Goal: Information Seeking & Learning: Learn about a topic

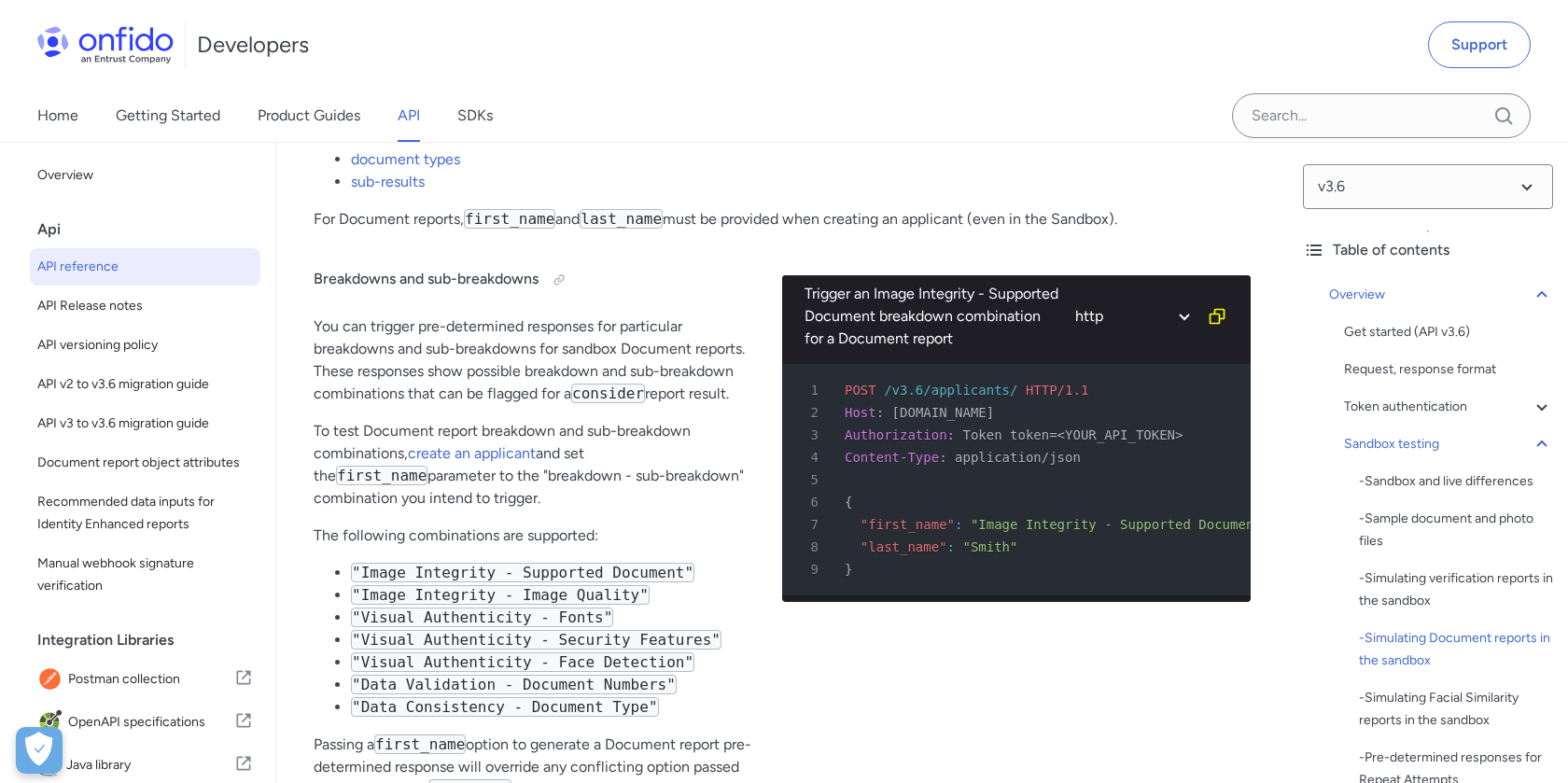
click at [104, 265] on span "API reference" at bounding box center [145, 266] width 216 height 22
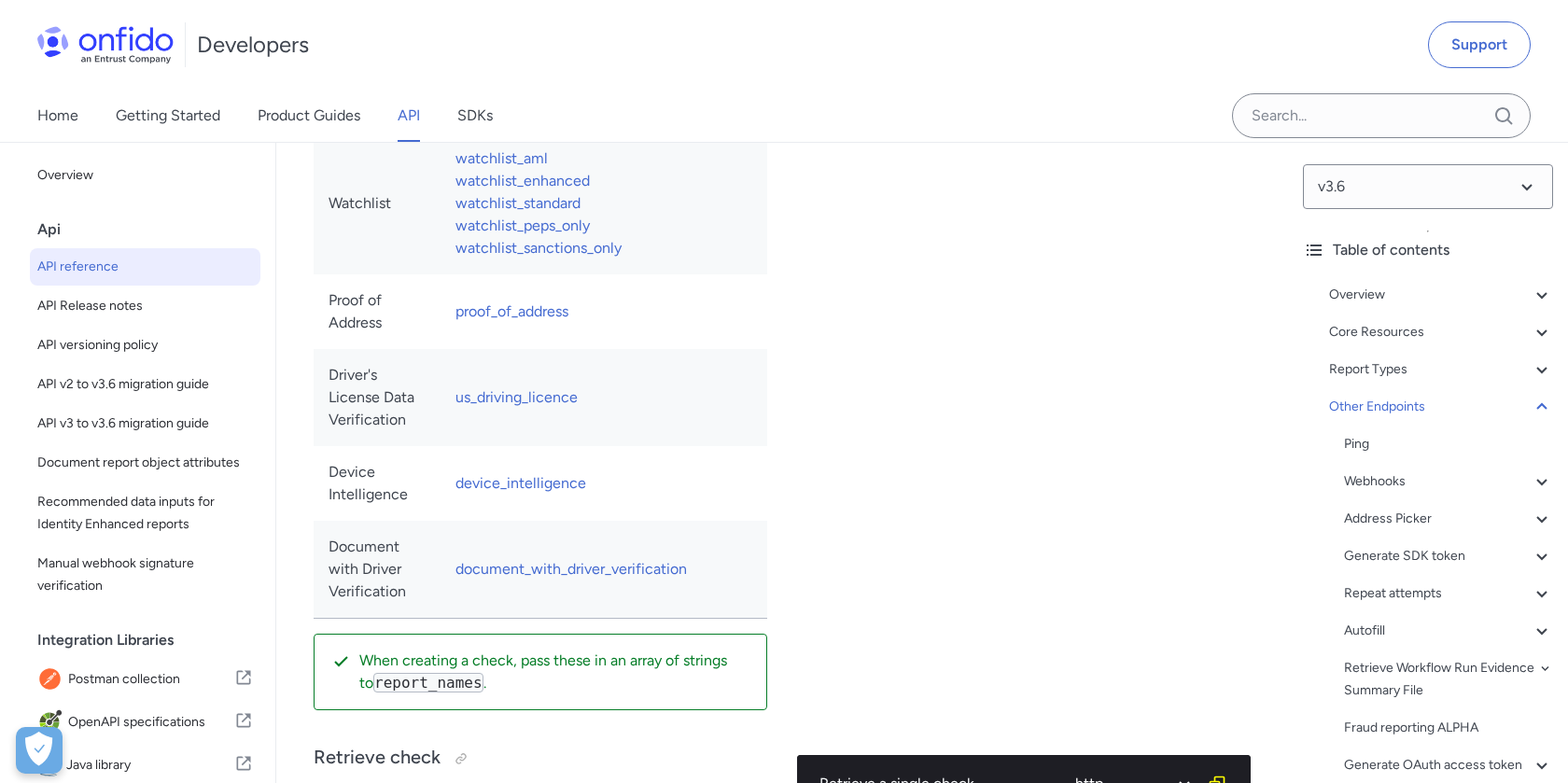
scroll to position [187429, 0]
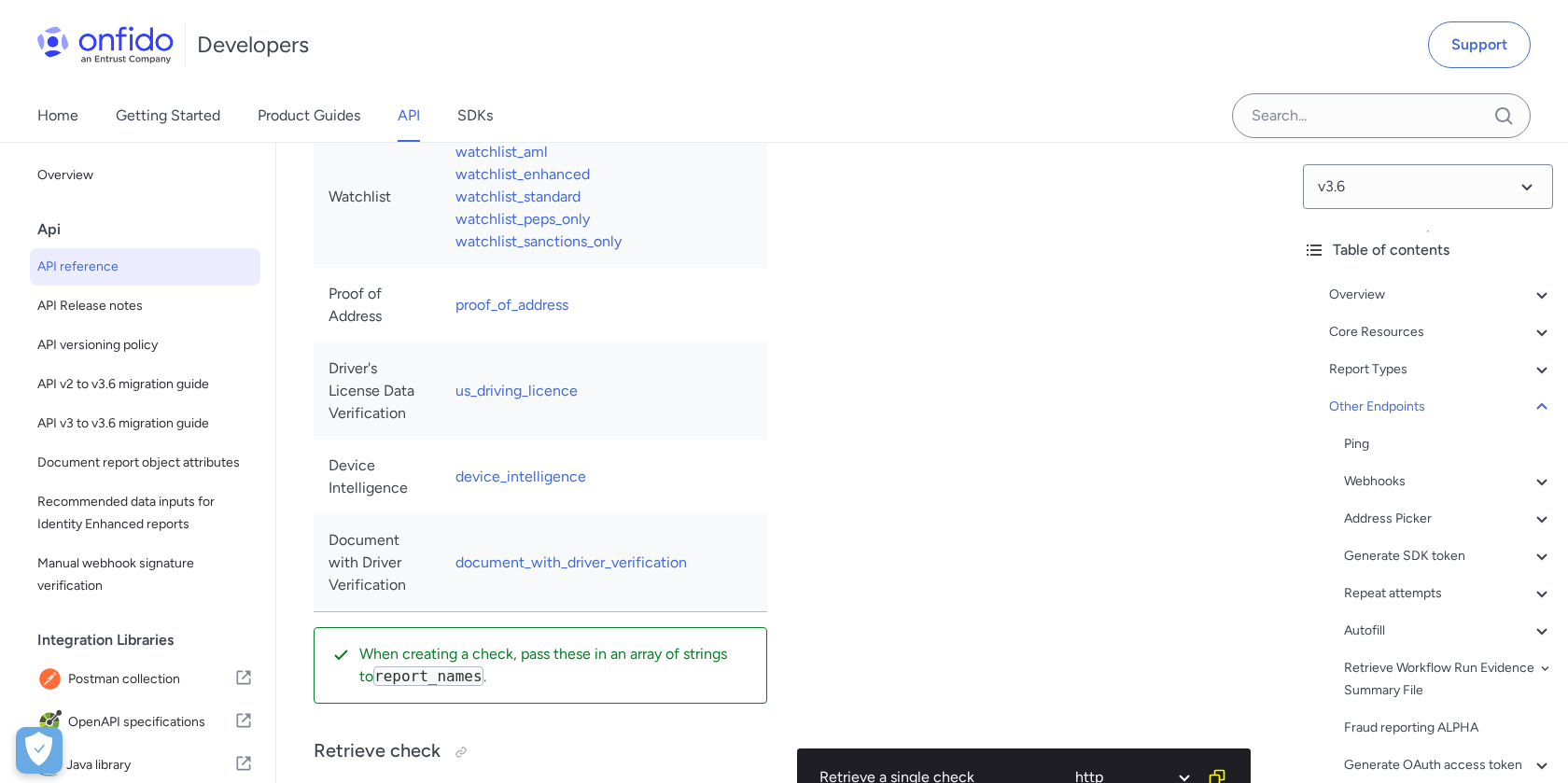
copy td "report_names"
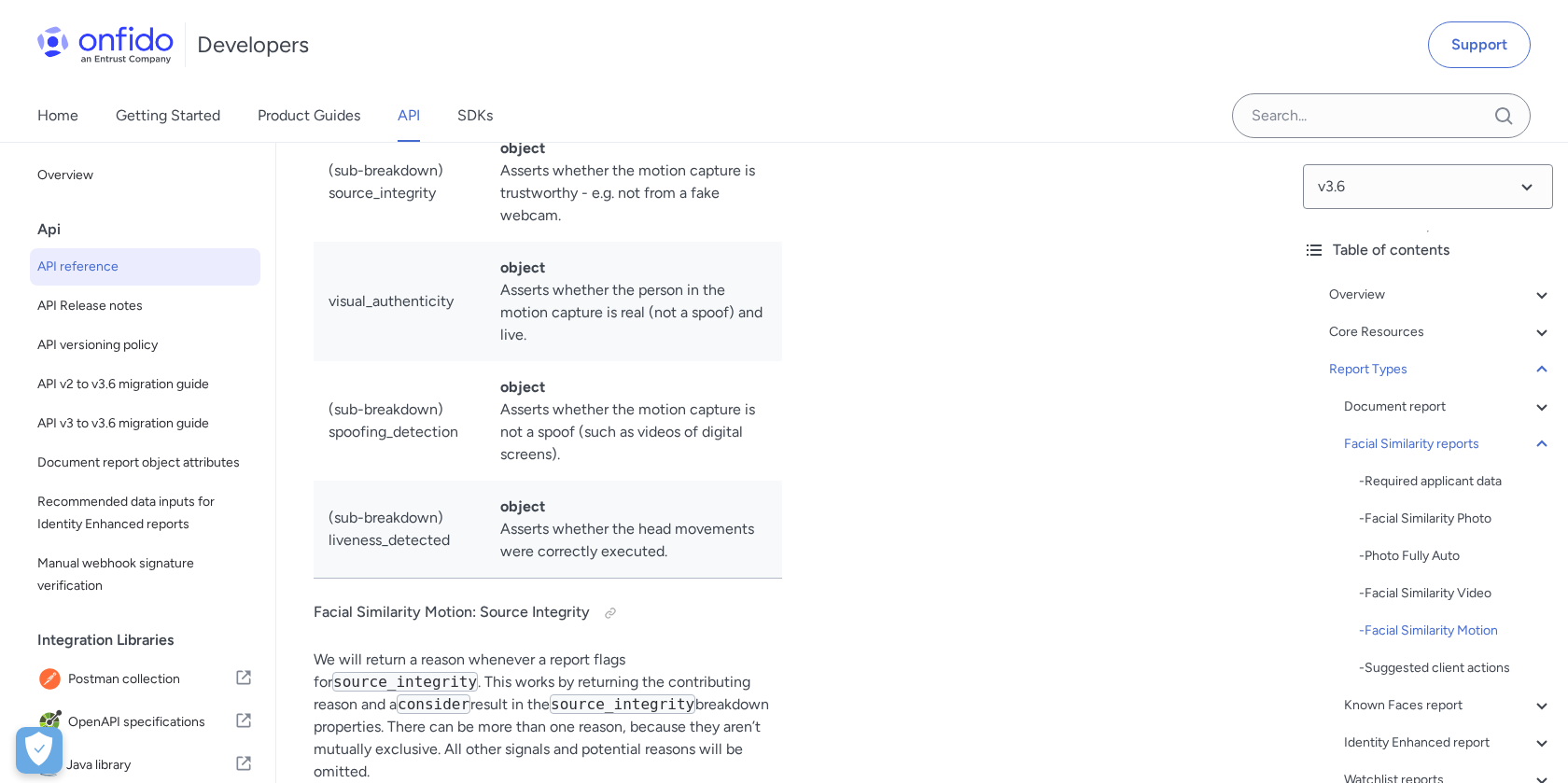
scroll to position [191228, 0]
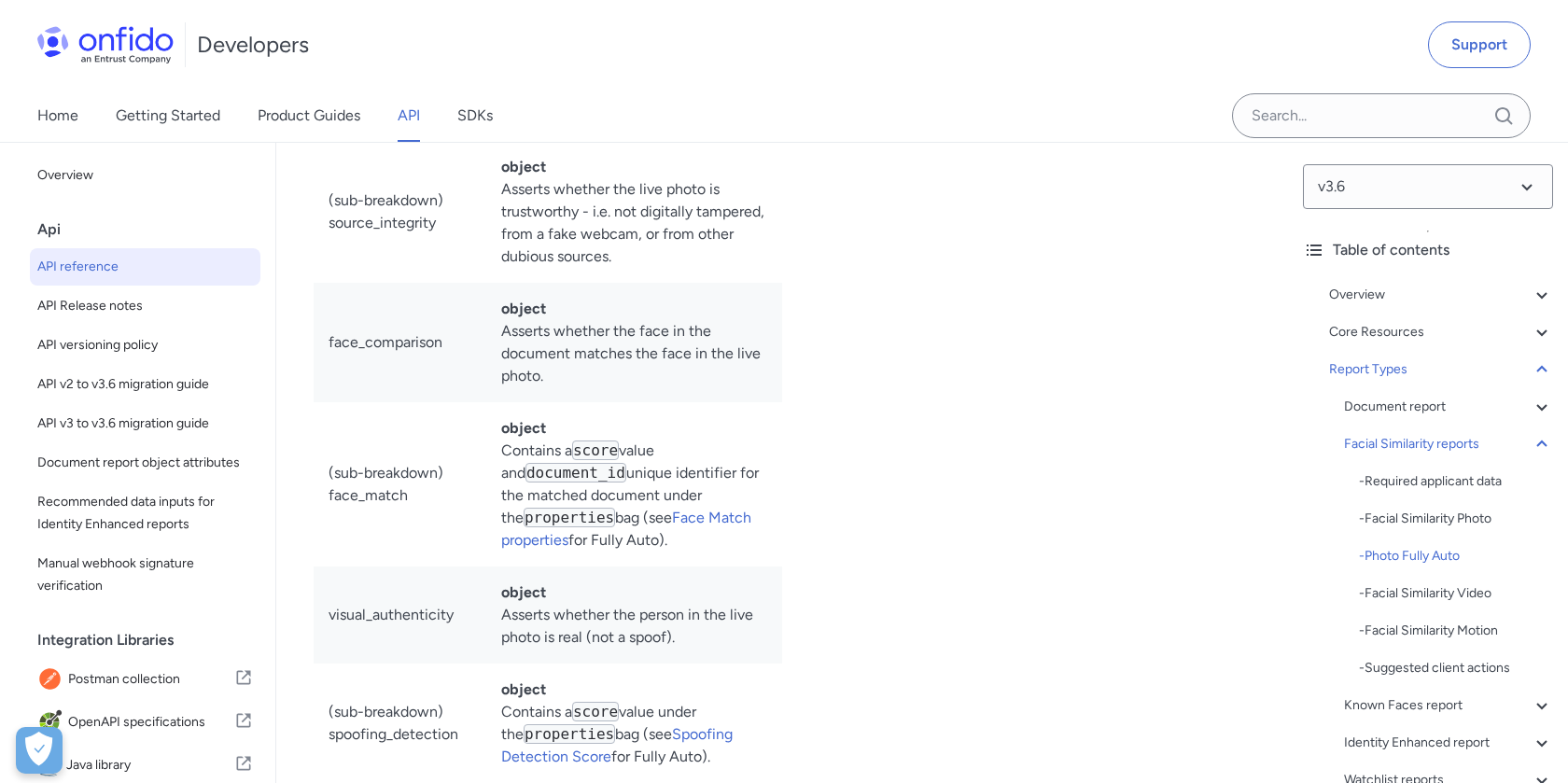
scroll to position [191250, 0]
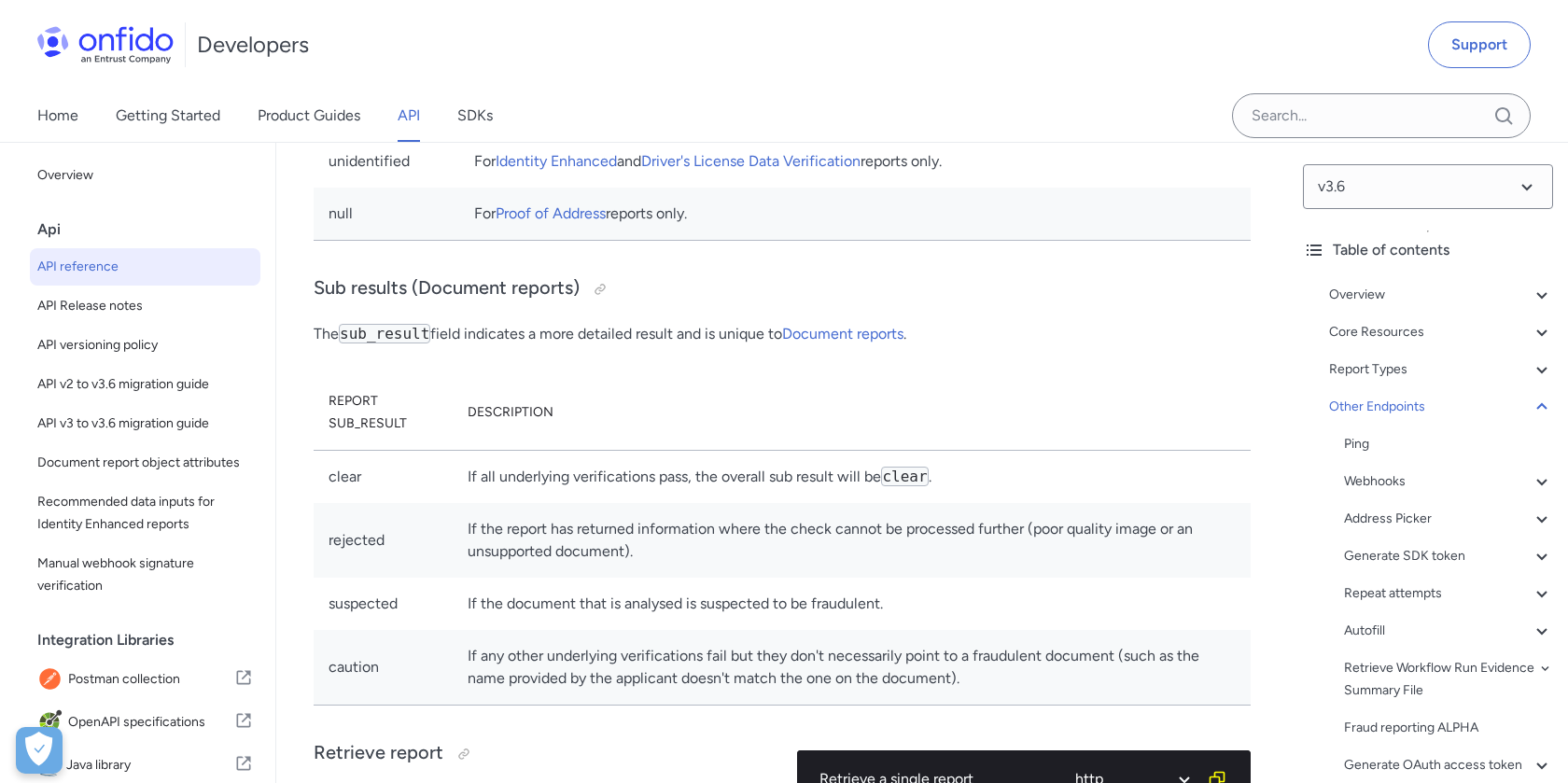
drag, startPoint x: 634, startPoint y: 373, endPoint x: 459, endPoint y: 369, distance: 175.0
copy link "facial_similarity_photo"
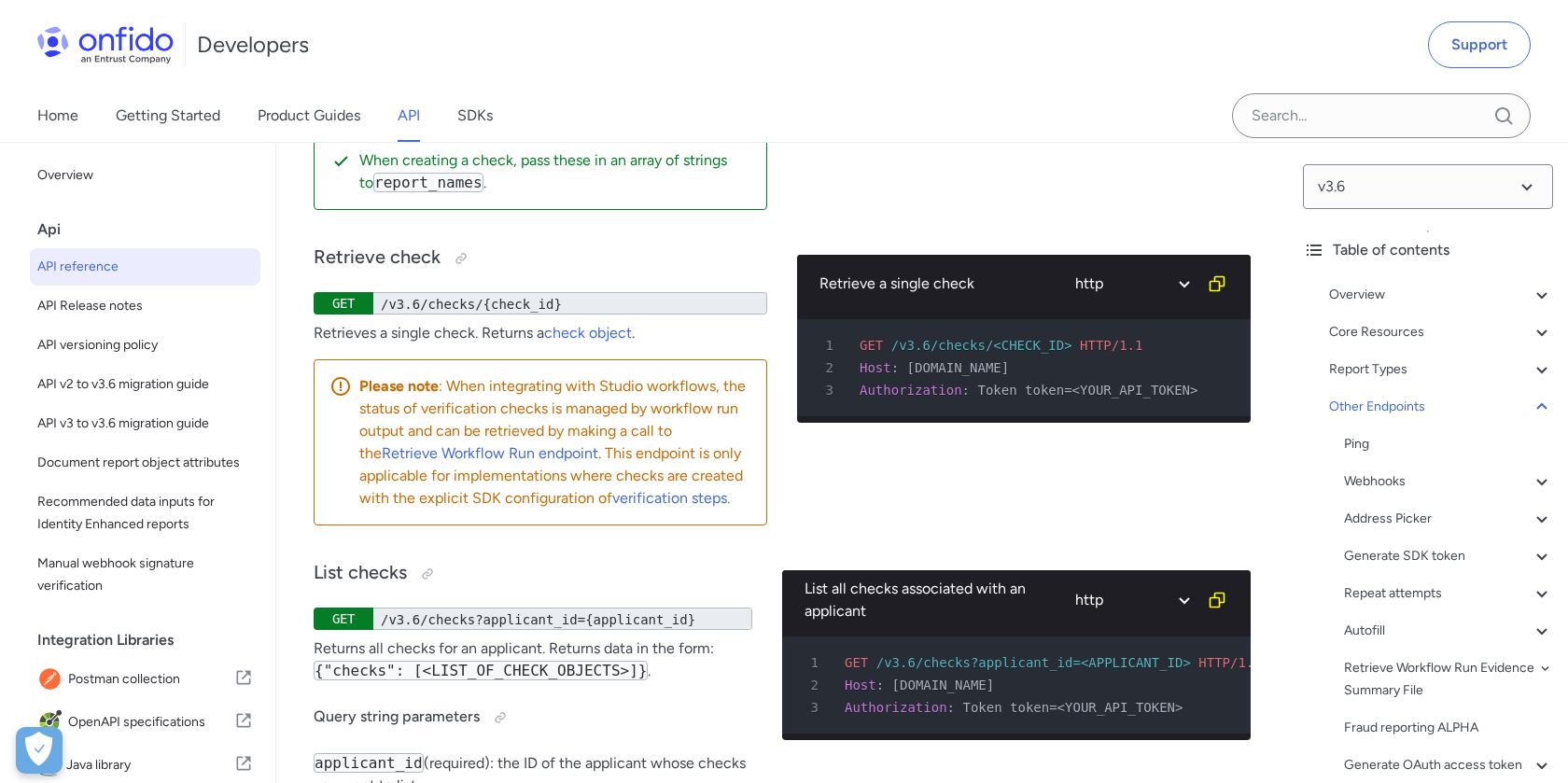
scroll to position [187933, 0]
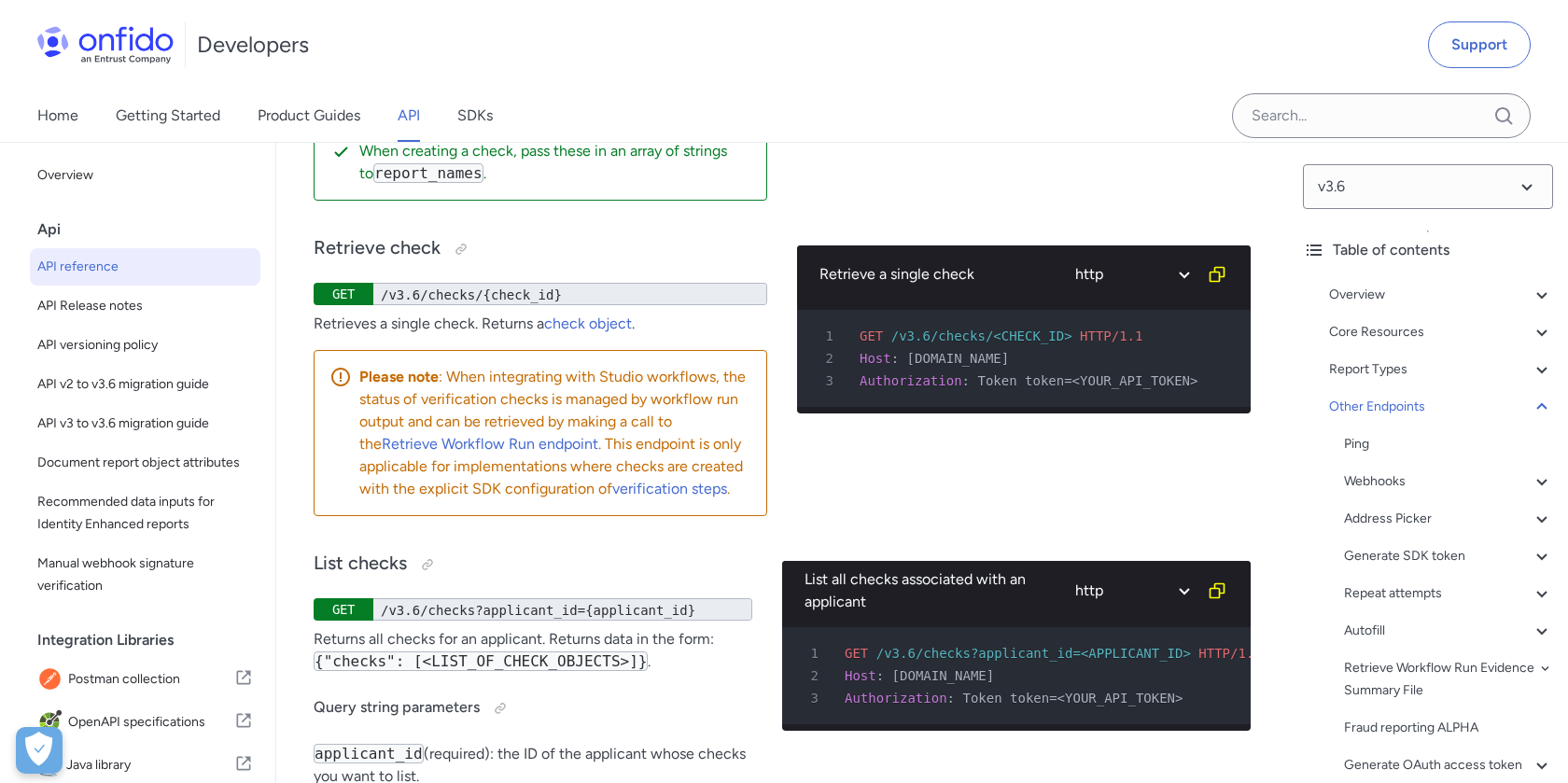
drag, startPoint x: 490, startPoint y: 386, endPoint x: 325, endPoint y: 392, distance: 165.1
copy link "applicant_provides_data"
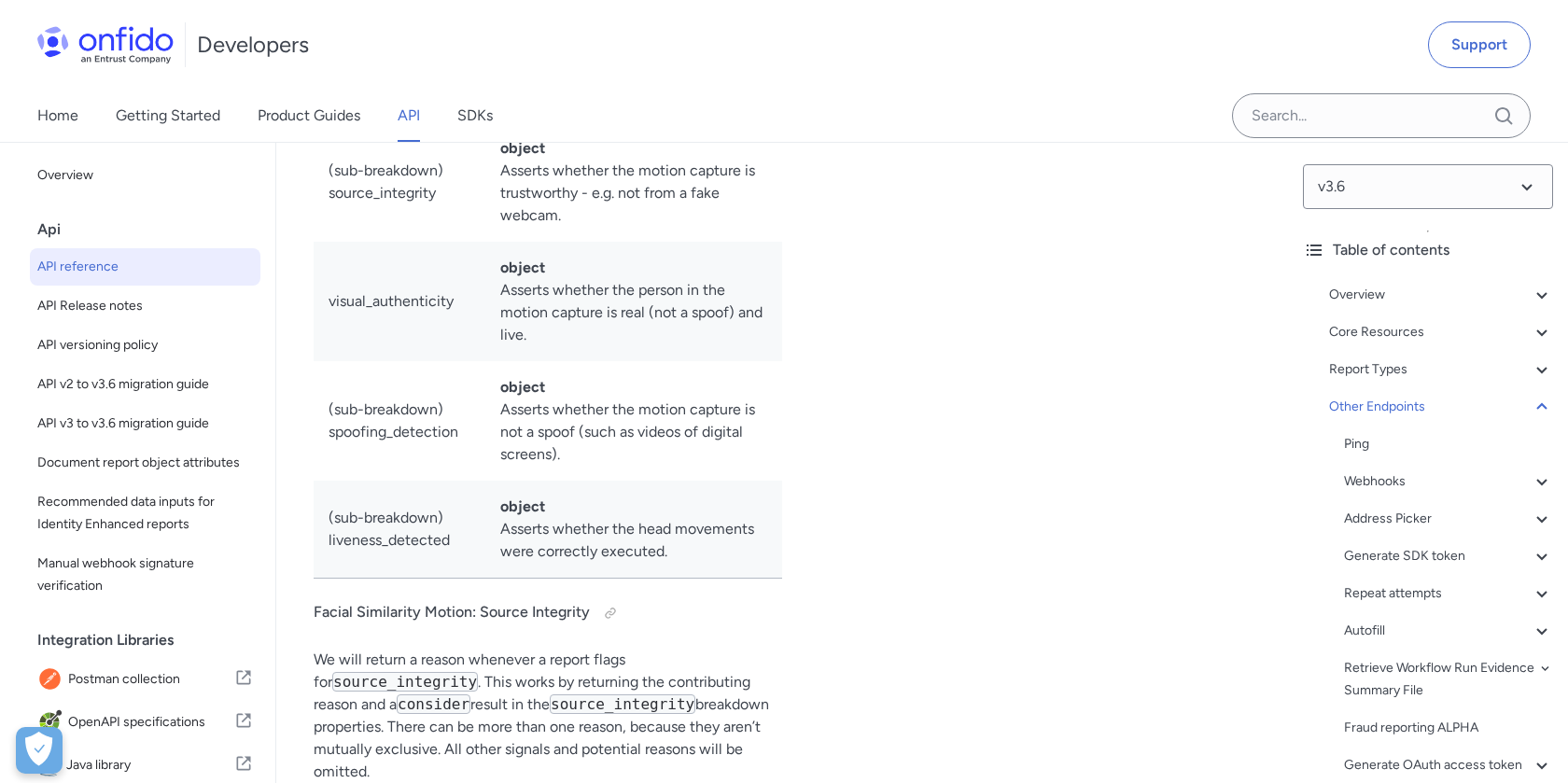
scroll to position [191228, 0]
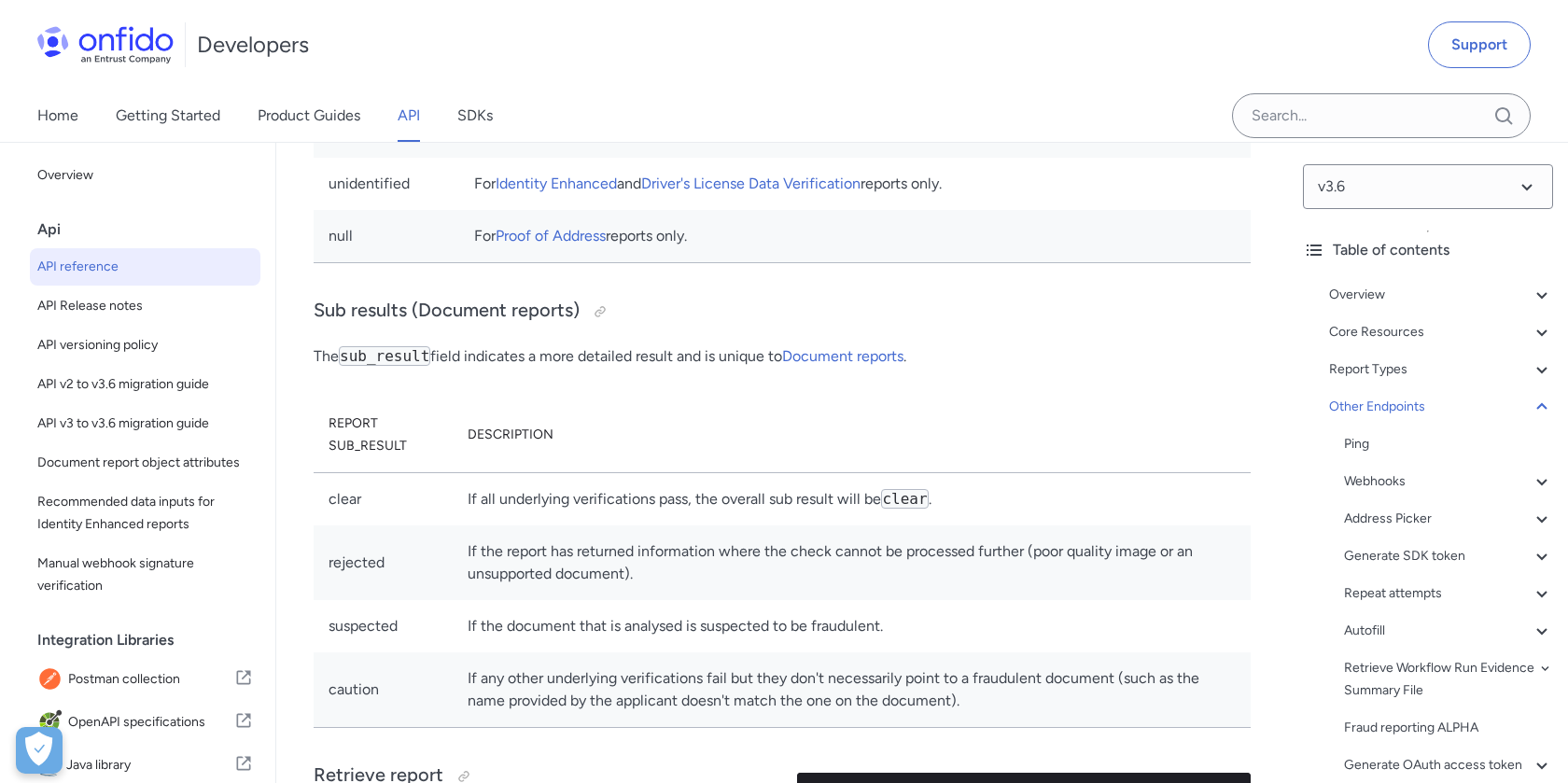
drag, startPoint x: 448, startPoint y: 409, endPoint x: 679, endPoint y: 406, distance: 231.0
copy link "facial_similarity_photo_fully_auto"
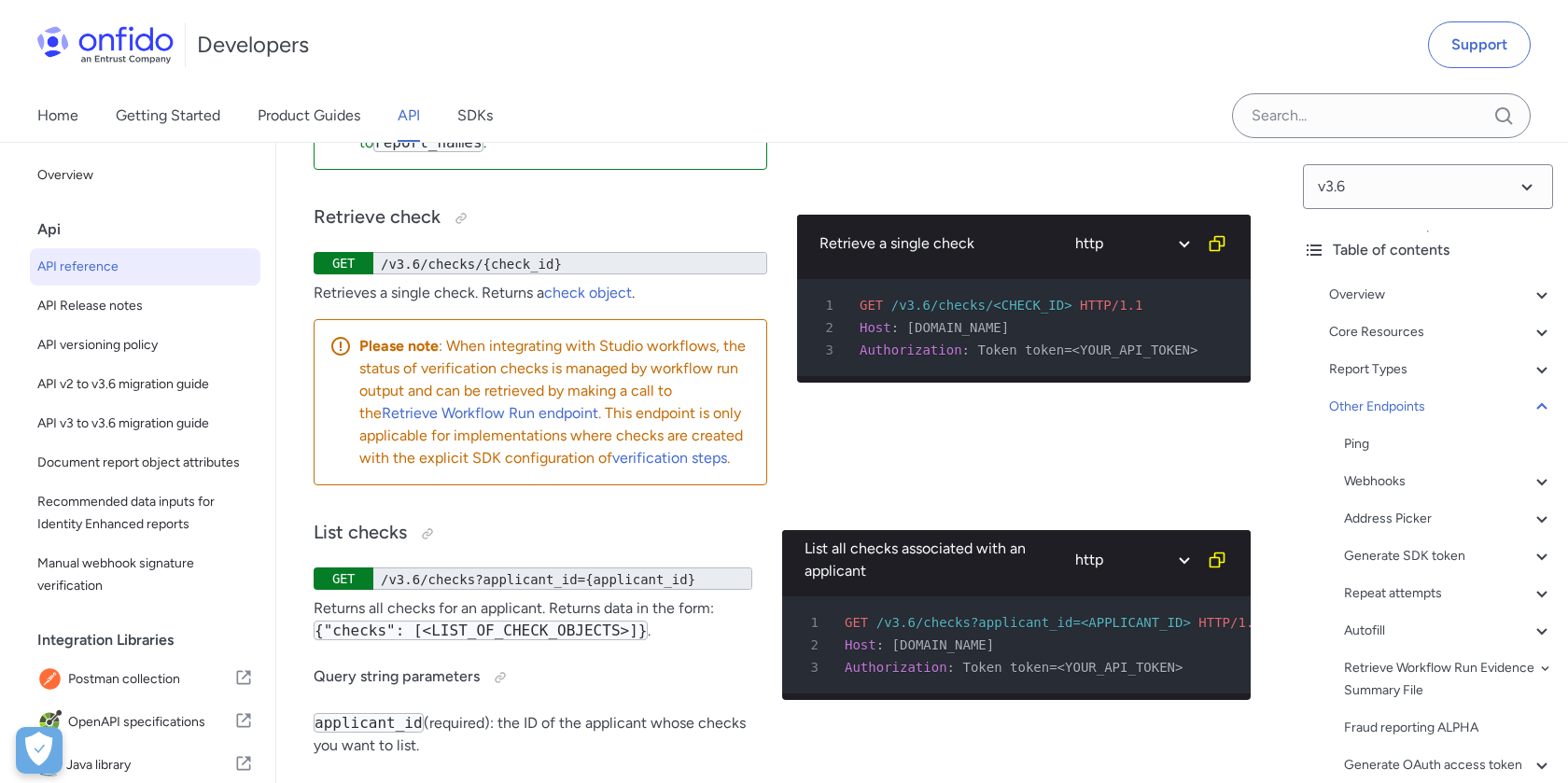
scroll to position [187963, 0]
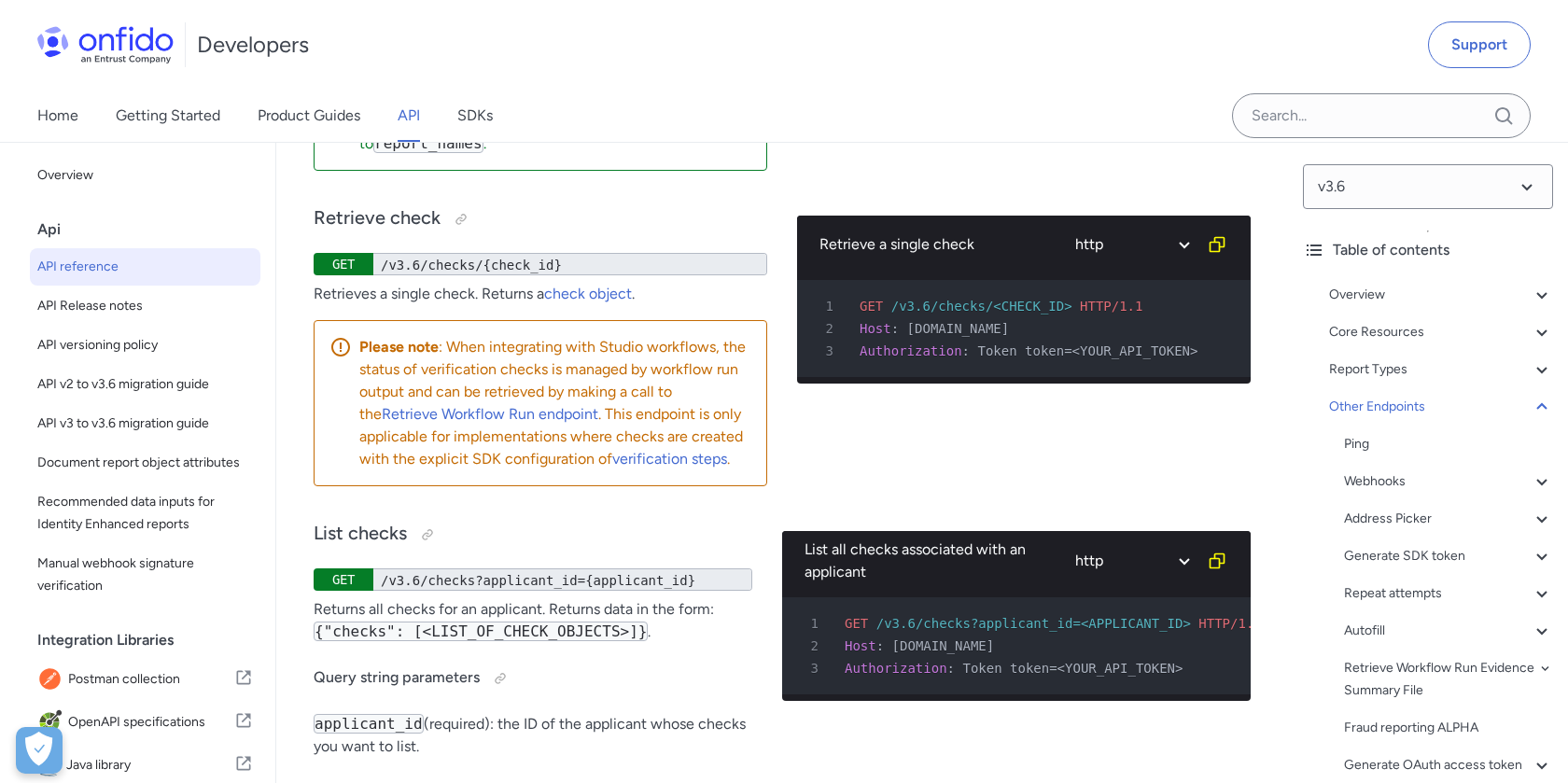
drag, startPoint x: 325, startPoint y: 358, endPoint x: 494, endPoint y: 359, distance: 169.0
copy link "applicant_provides_data"
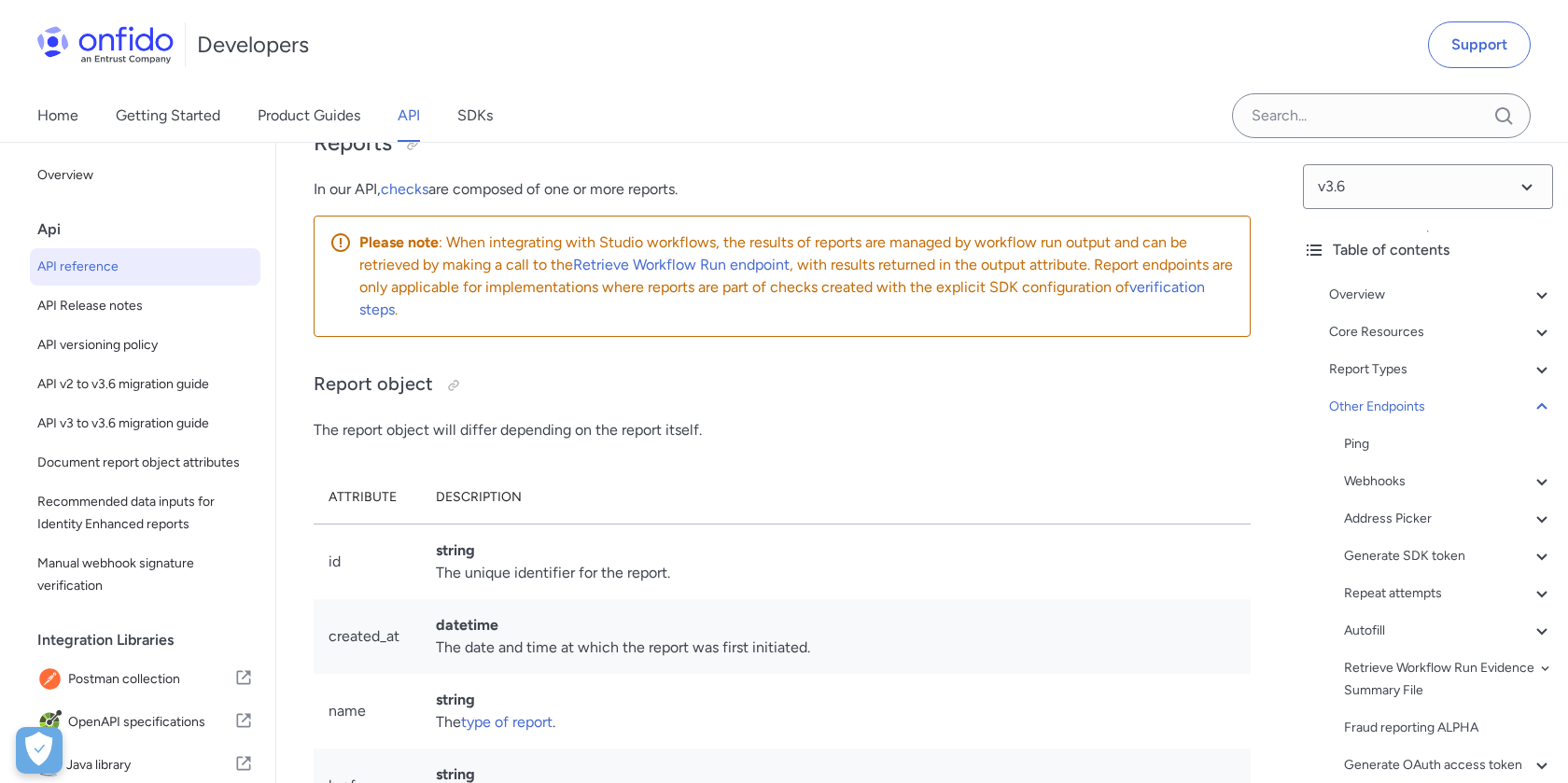
scroll to position [189247, 0]
